Goal: Learn about a topic

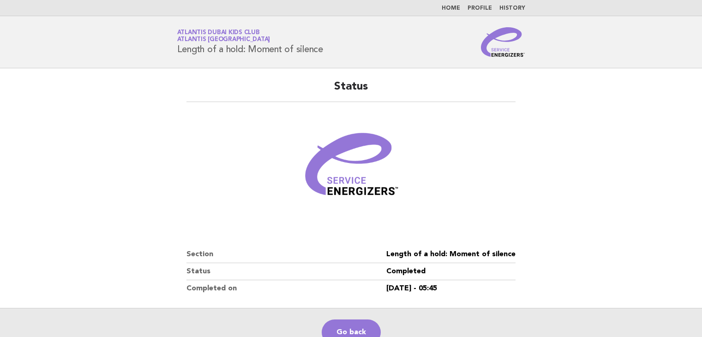
scroll to position [100, 0]
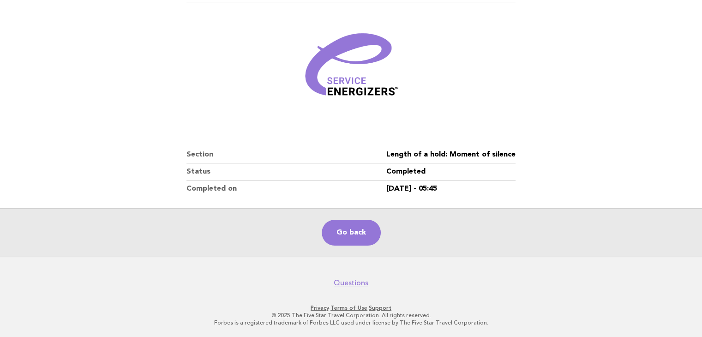
click at [353, 254] on div "Go back" at bounding box center [351, 232] width 702 height 48
click at [339, 230] on link "Go back" at bounding box center [351, 233] width 59 height 26
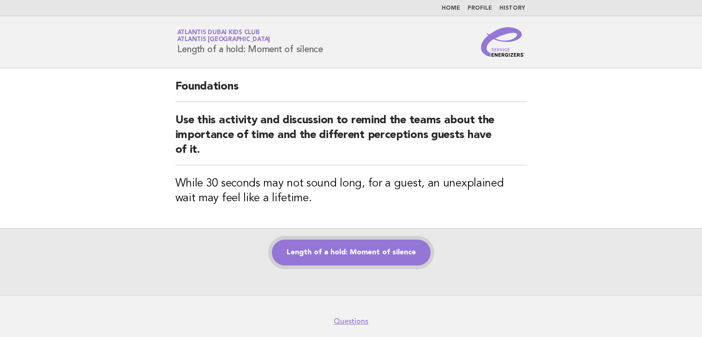
click at [326, 258] on link "Length of a hold: Moment of silence" at bounding box center [351, 253] width 159 height 26
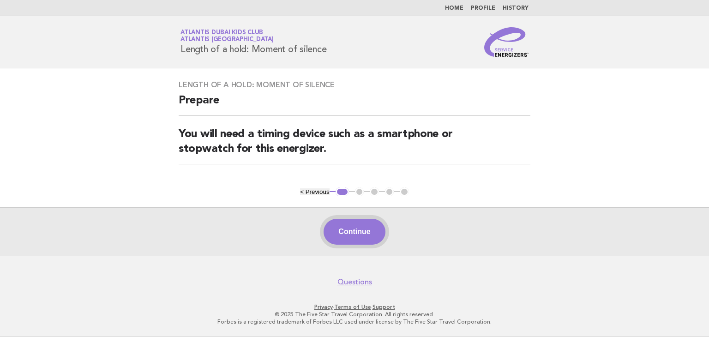
click at [348, 231] on button "Continue" at bounding box center [354, 232] width 61 height 26
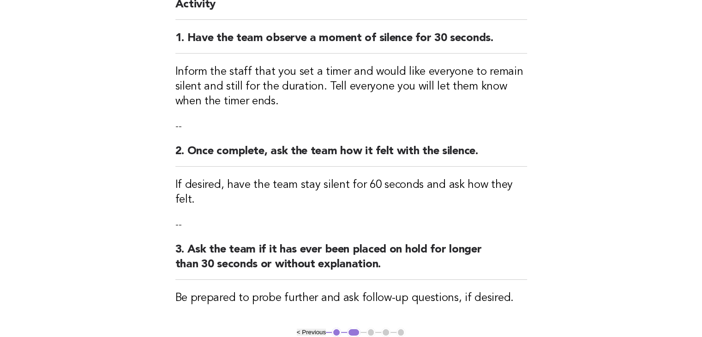
scroll to position [220, 0]
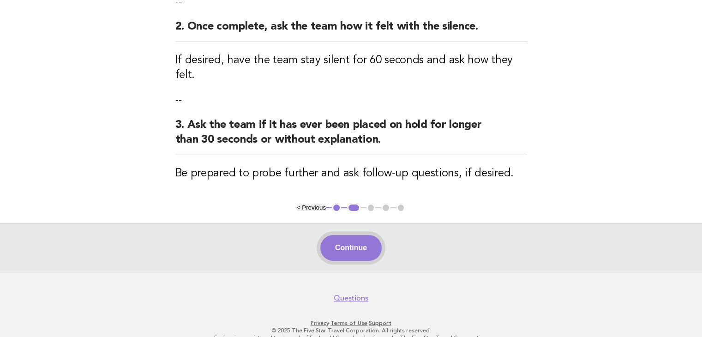
click at [362, 235] on button "Continue" at bounding box center [350, 248] width 61 height 26
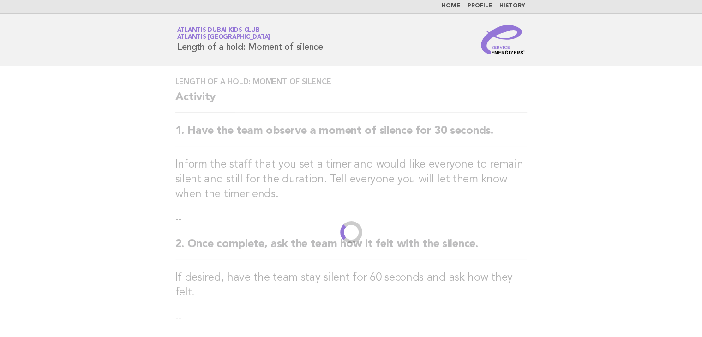
scroll to position [0, 0]
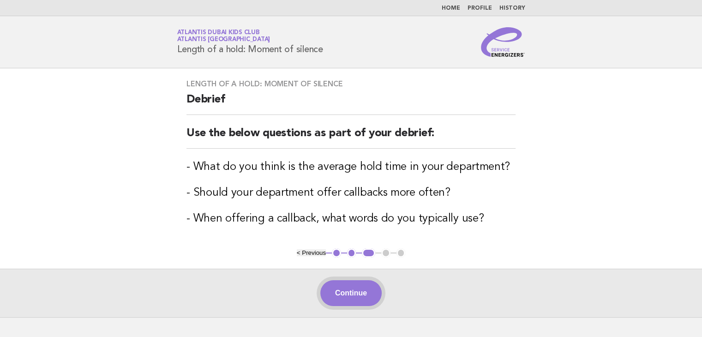
click at [343, 304] on button "Continue" at bounding box center [350, 293] width 61 height 26
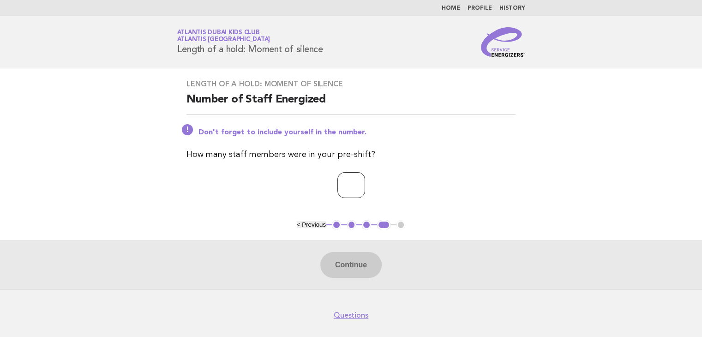
click at [338, 189] on input "number" at bounding box center [352, 185] width 28 height 26
type input "*"
click at [341, 261] on button "Continue" at bounding box center [350, 265] width 61 height 26
